Goal: Entertainment & Leisure: Consume media (video, audio)

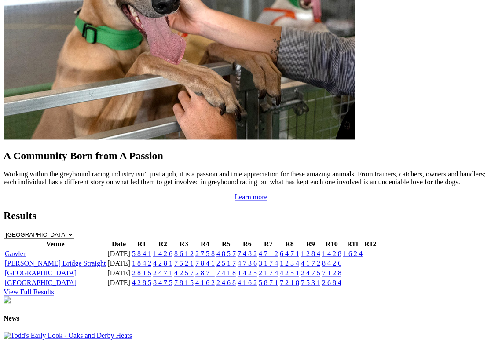
scroll to position [814, 0]
click at [54, 288] on link "View Full Results" at bounding box center [29, 291] width 51 height 7
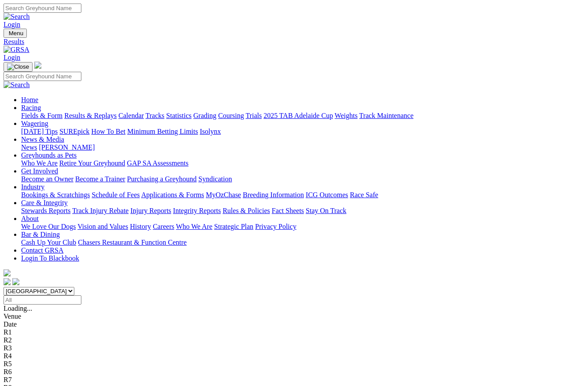
scroll to position [4, 0]
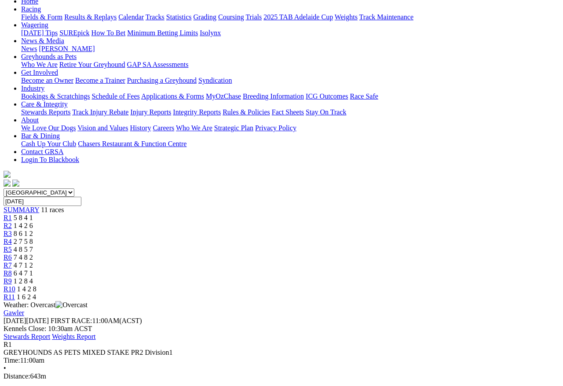
scroll to position [101, 0]
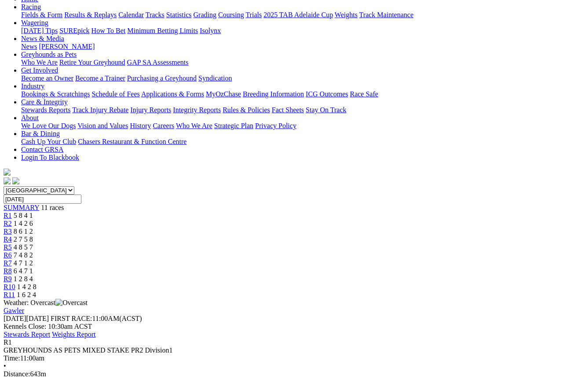
click at [74, 186] on select "South Australia New South Wales Northern Territory Queensland Tasmania Victoria…" at bounding box center [39, 190] width 71 height 8
click at [12, 219] on span "R2" at bounding box center [8, 222] width 8 height 7
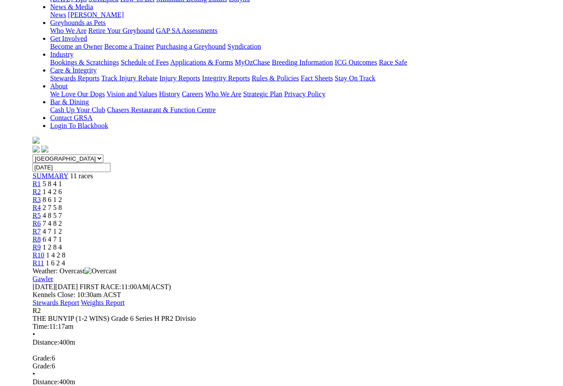
scroll to position [133, 0]
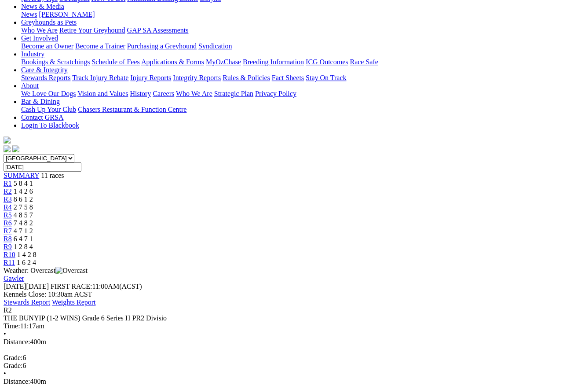
click at [33, 195] on span "8 6 1 2" at bounding box center [23, 198] width 19 height 7
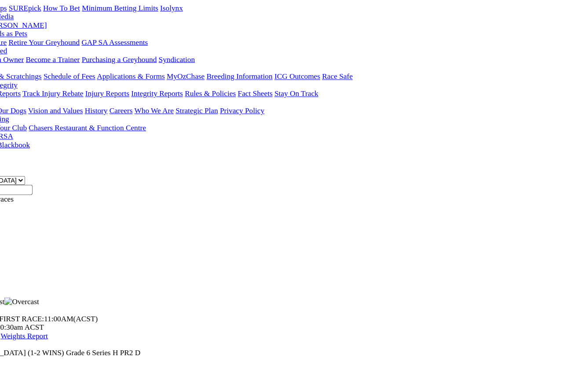
scroll to position [128, 48]
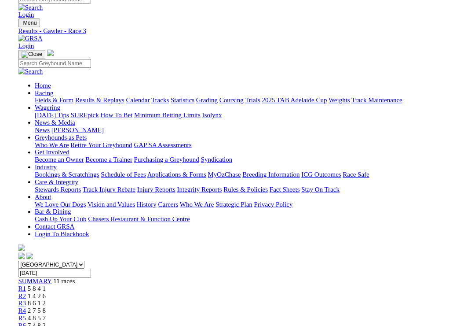
scroll to position [119, 0]
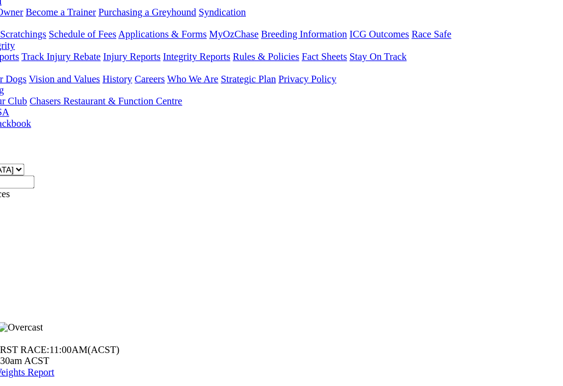
scroll to position [122, 0]
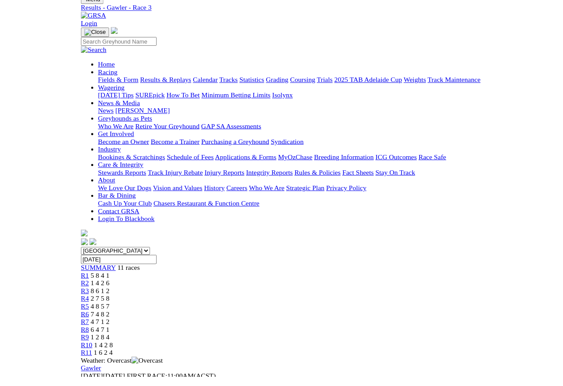
scroll to position [20, 0]
